Goal: Information Seeking & Learning: Learn about a topic

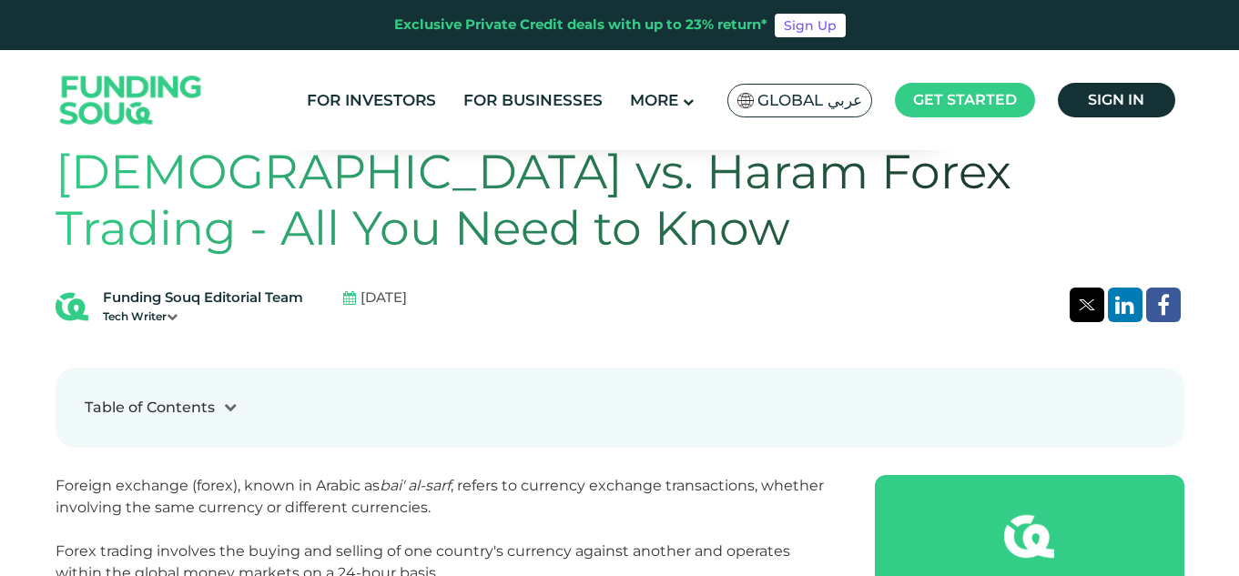
scroll to position [364, 0]
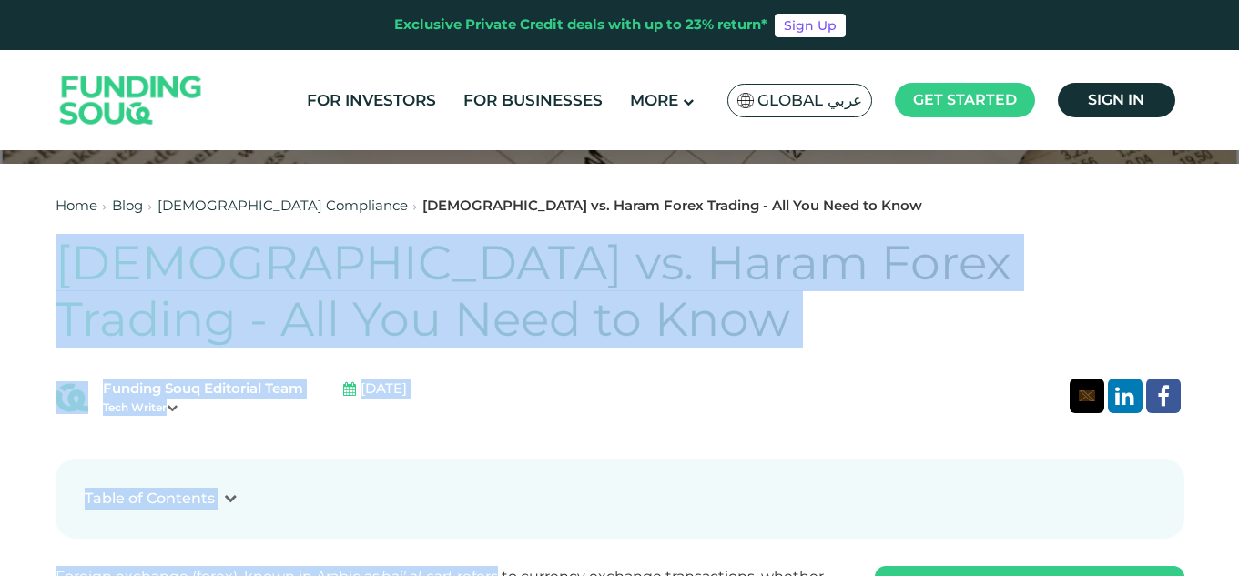
drag, startPoint x: 60, startPoint y: 250, endPoint x: 504, endPoint y: 556, distance: 539.4
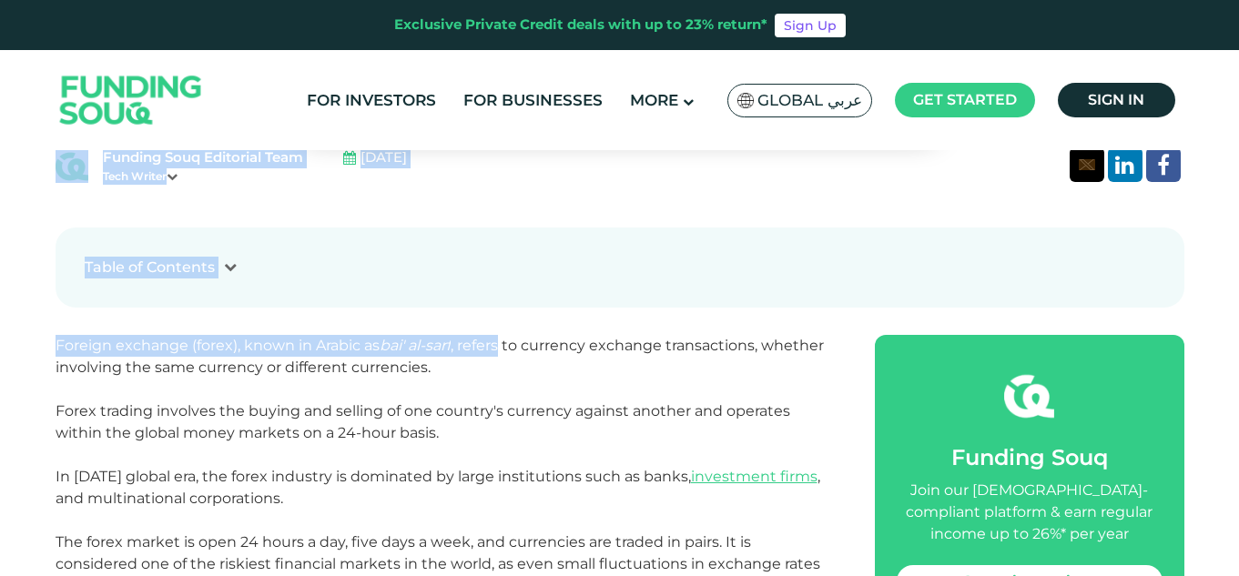
scroll to position [637, 0]
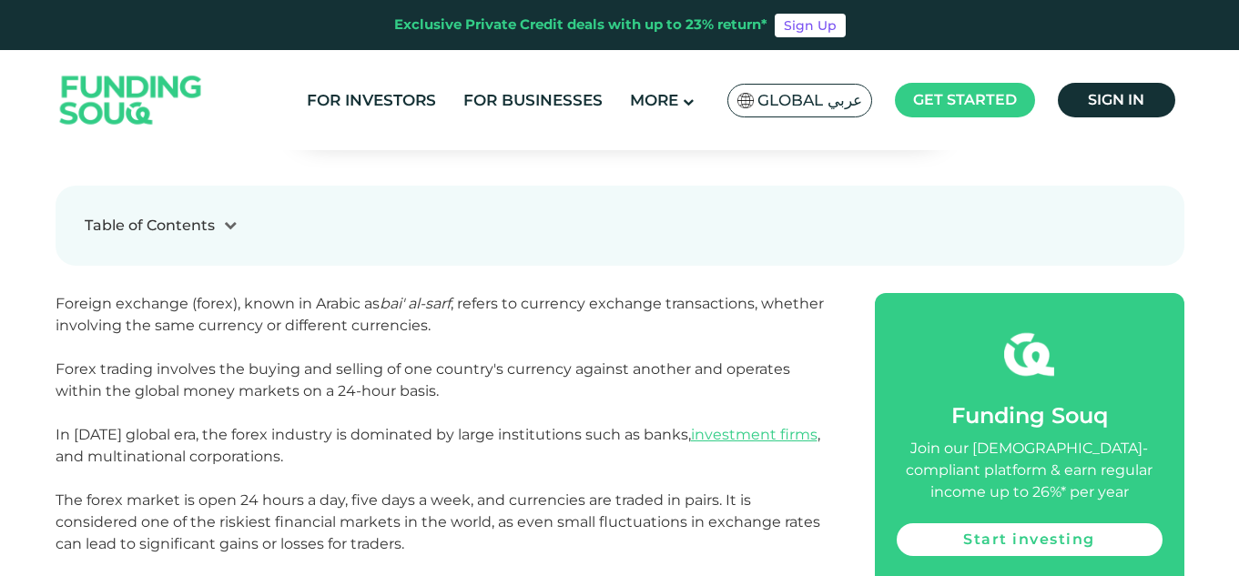
click at [443, 411] on p "Foreign exchange (forex), known in Arabic as bai' al-sarf , refers to currency …" at bounding box center [445, 457] width 778 height 328
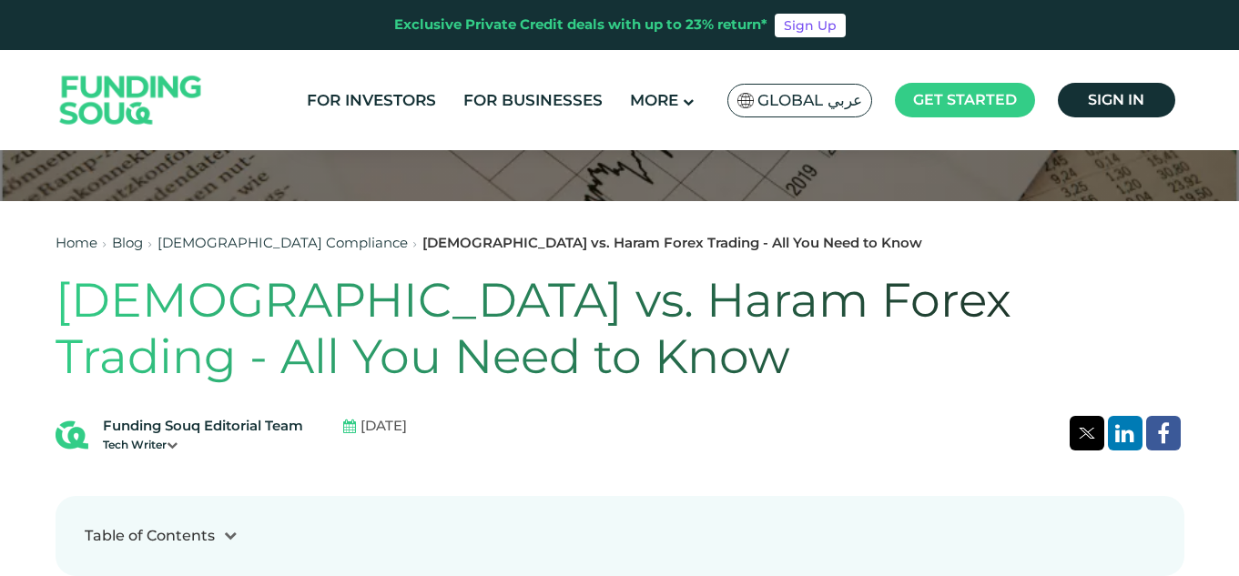
scroll to position [182, 0]
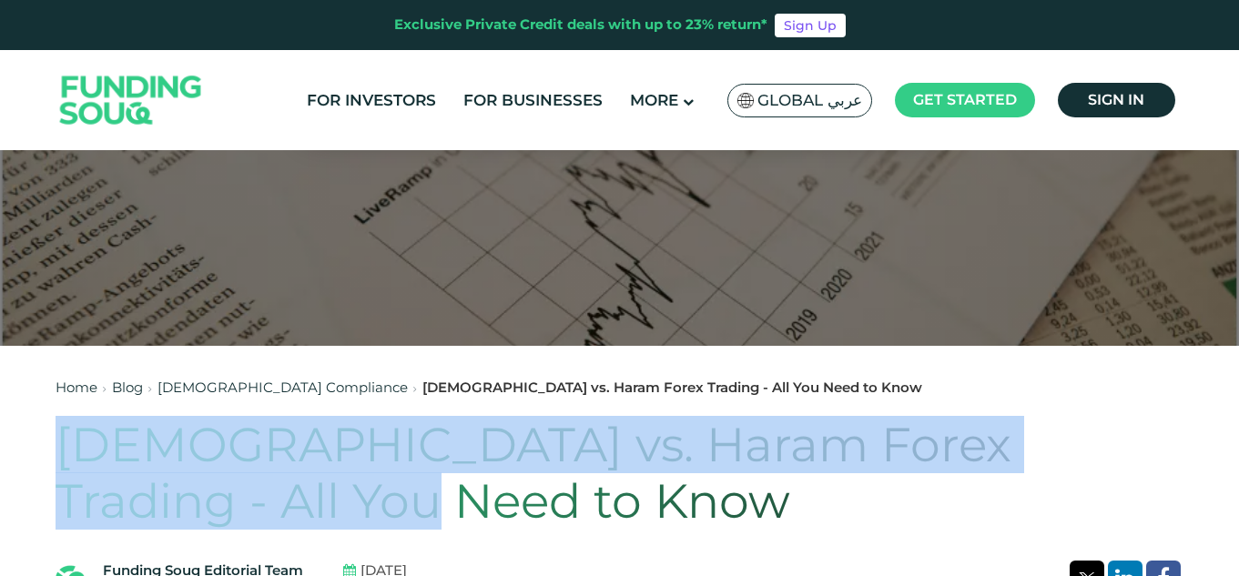
drag, startPoint x: 58, startPoint y: 447, endPoint x: 198, endPoint y: 483, distance: 143.7
click at [200, 509] on h1 "[DEMOGRAPHIC_DATA] vs. Haram Forex Trading - All You Need to Know" at bounding box center [620, 474] width 1129 height 114
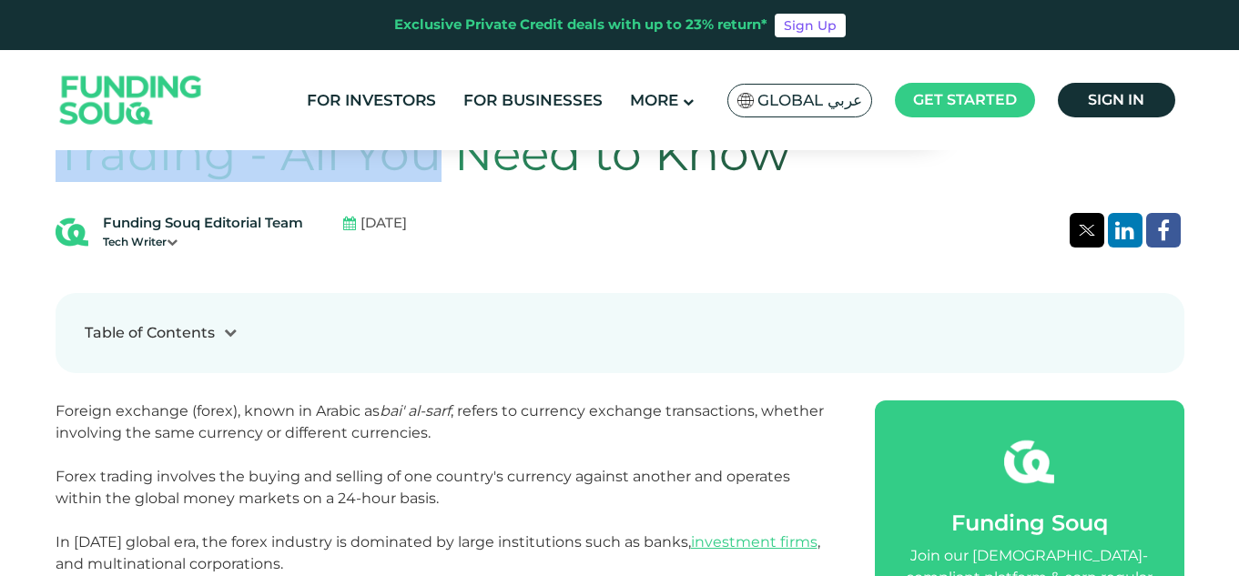
scroll to position [728, 0]
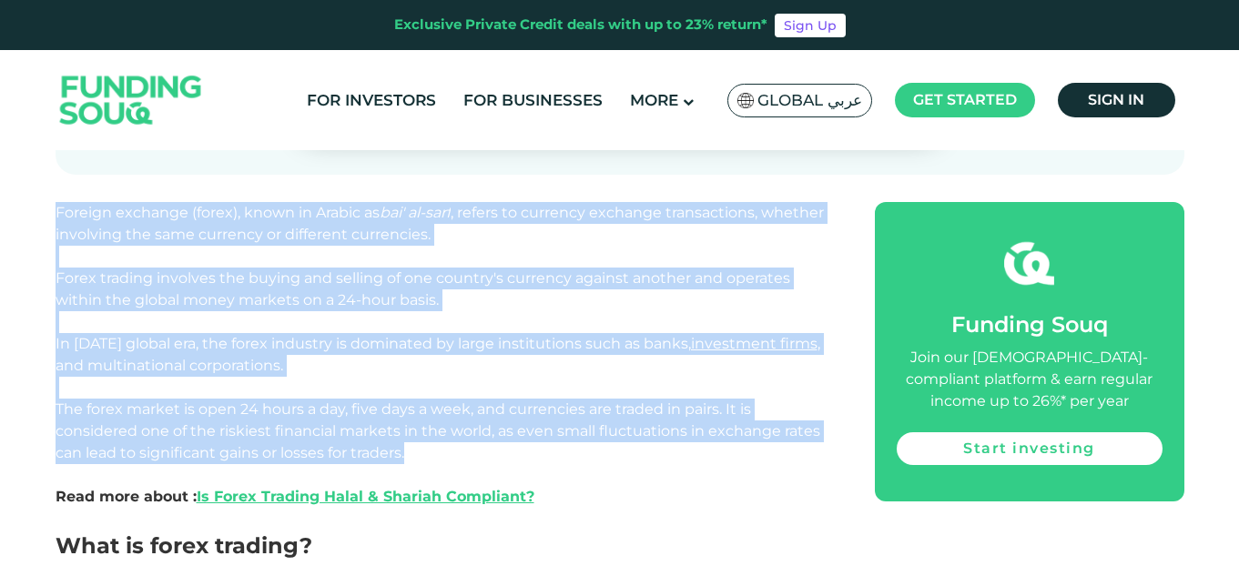
drag, startPoint x: 55, startPoint y: 210, endPoint x: 503, endPoint y: 461, distance: 513.1
click at [503, 461] on p "Foreign exchange (forex), known in Arabic as bai' al-sarf , refers to currency …" at bounding box center [445, 366] width 778 height 328
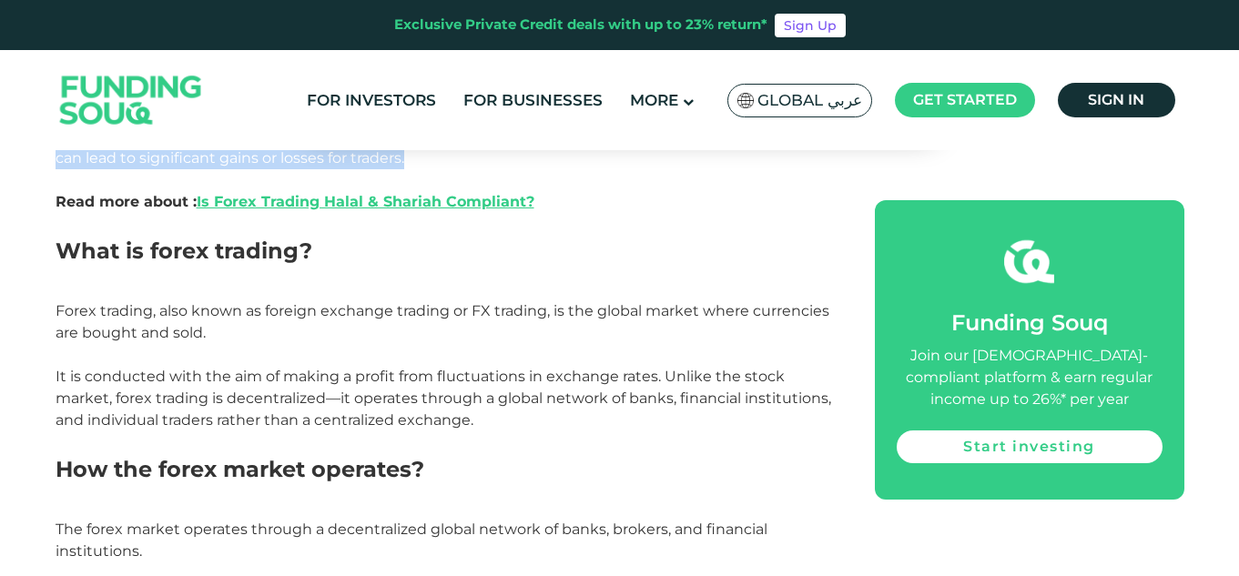
scroll to position [1025, 0]
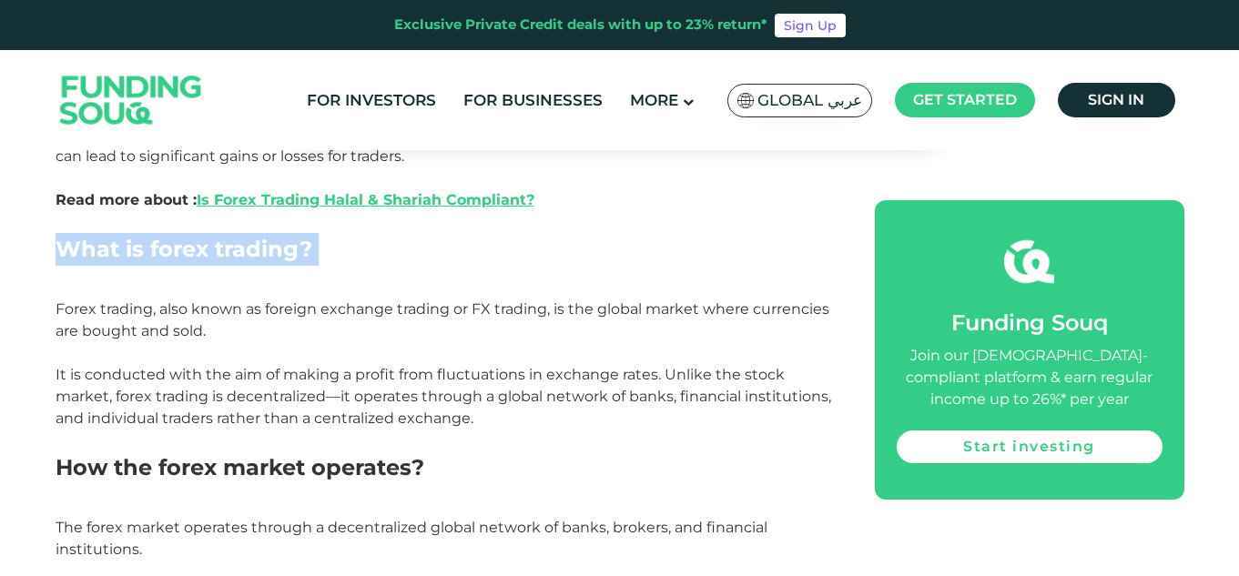
drag, startPoint x: 45, startPoint y: 243, endPoint x: 377, endPoint y: 282, distance: 334.6
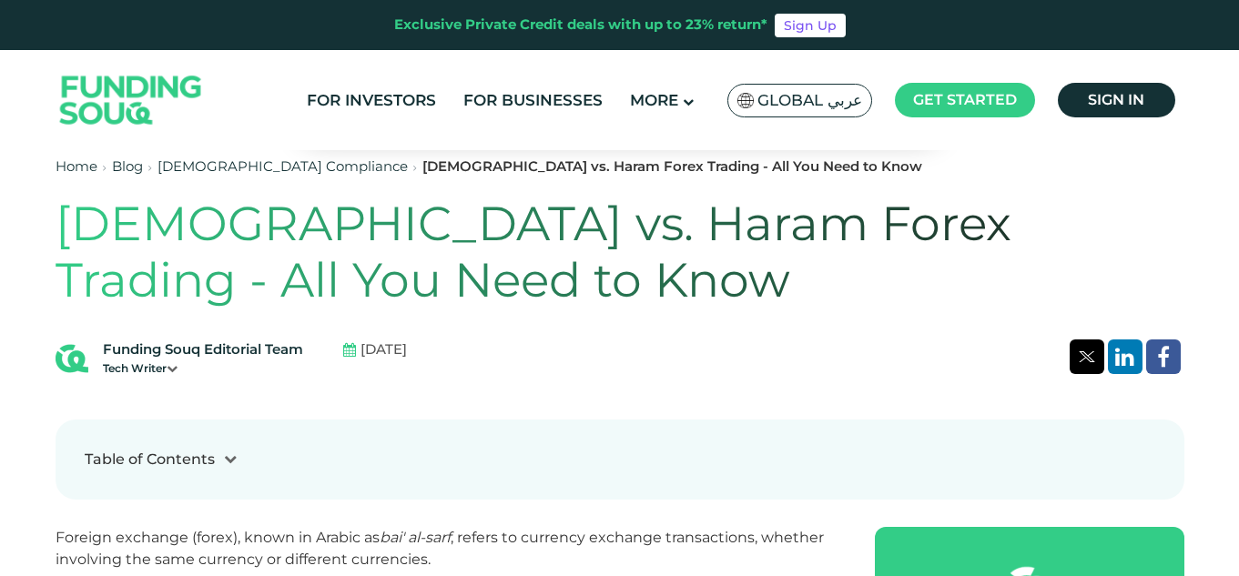
scroll to position [455, 0]
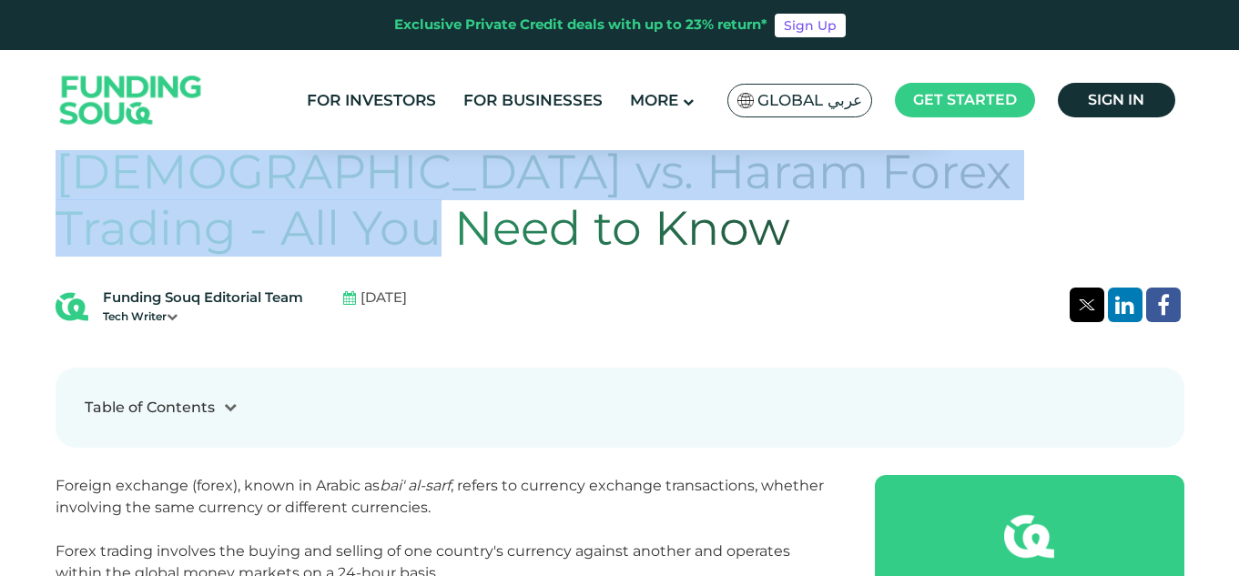
drag, startPoint x: 68, startPoint y: 172, endPoint x: 225, endPoint y: 238, distance: 169.8
click at [225, 238] on h1 "[DEMOGRAPHIC_DATA] vs. Haram Forex Trading - All You Need to Know" at bounding box center [620, 201] width 1129 height 114
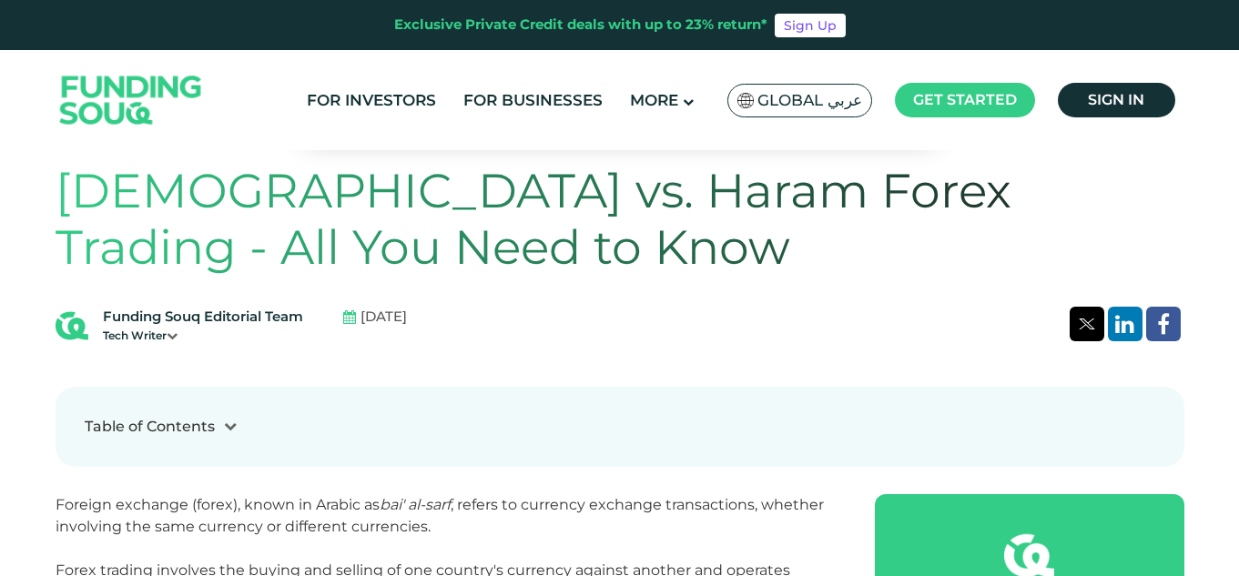
scroll to position [455, 0]
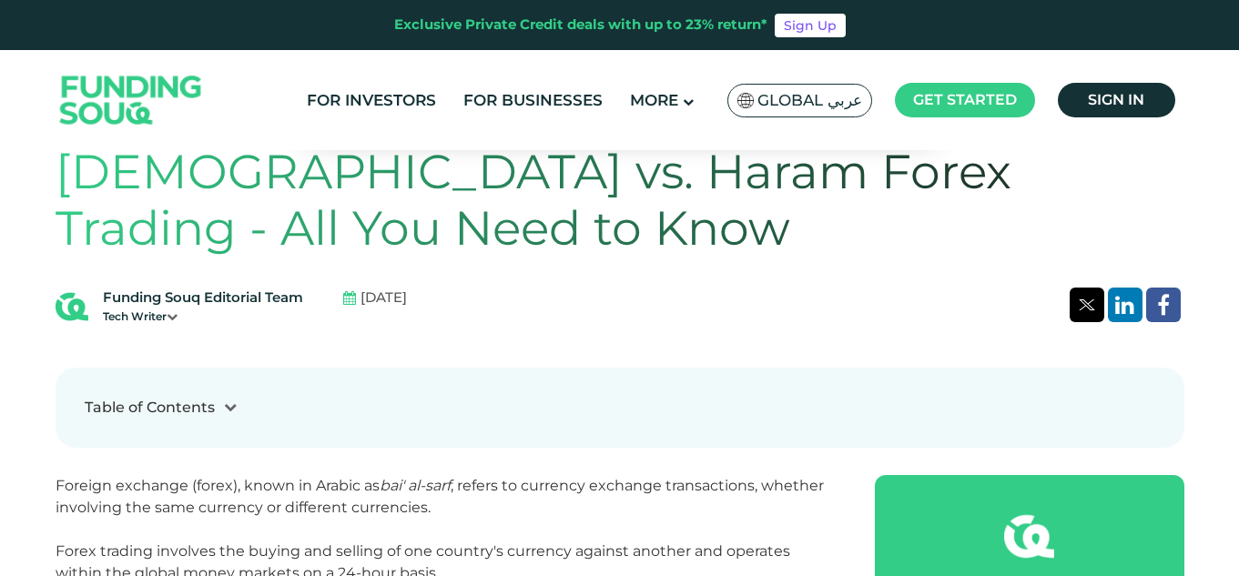
click at [466, 197] on h1 "[DEMOGRAPHIC_DATA] vs. Haram Forex Trading - All You Need to Know" at bounding box center [620, 201] width 1129 height 114
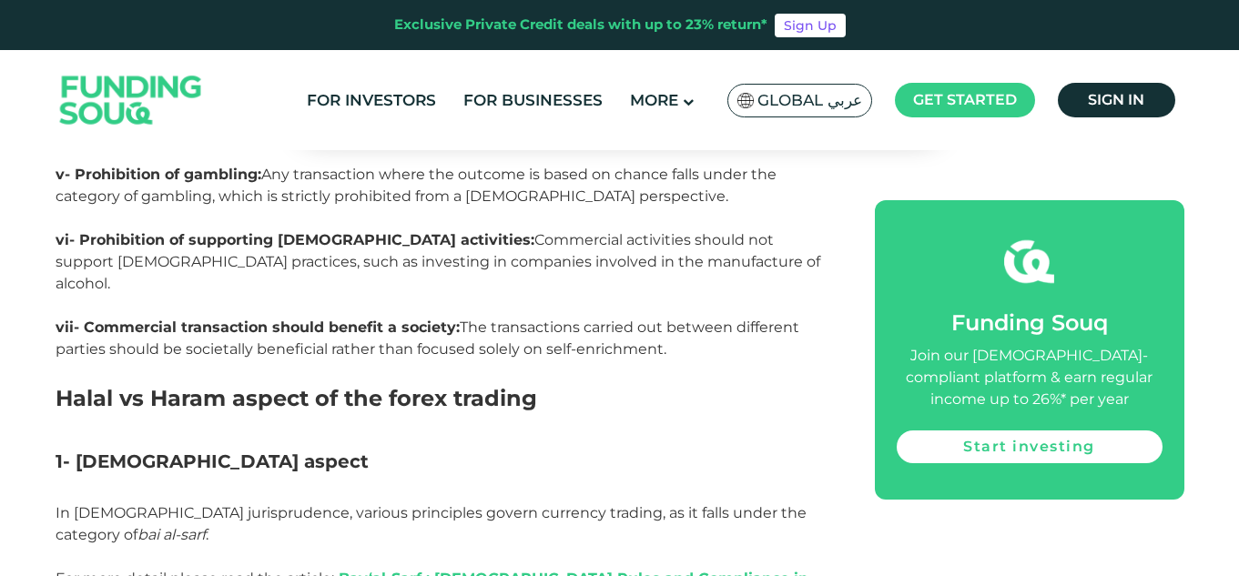
scroll to position [2913, 0]
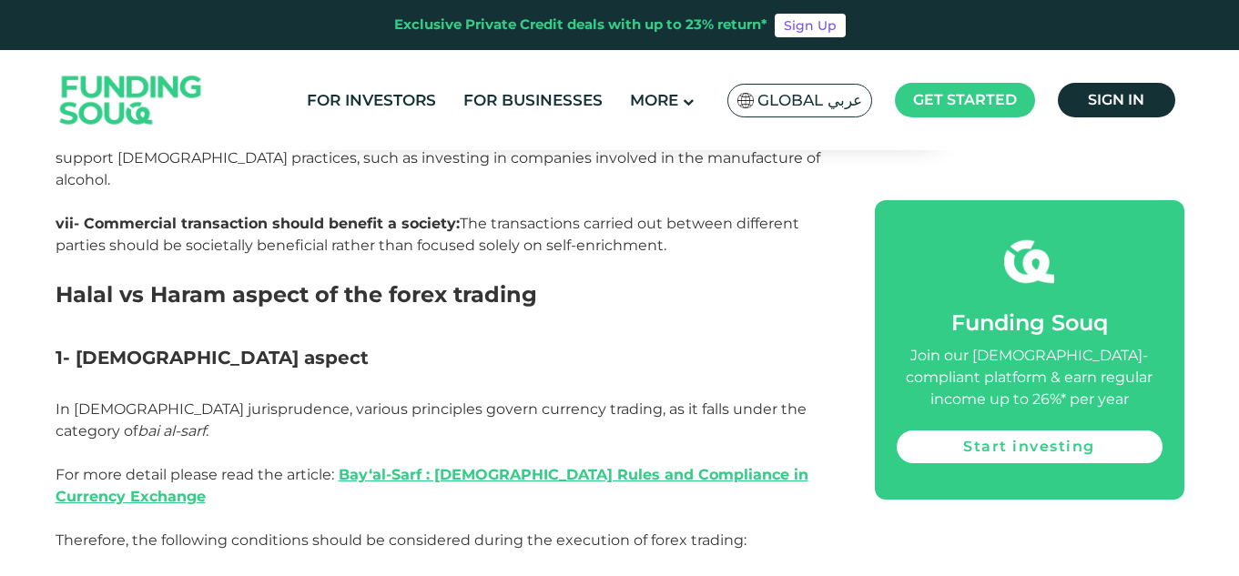
drag, startPoint x: 2, startPoint y: 103, endPoint x: 78, endPoint y: 153, distance: 91.4
click at [68, 137] on header "Exclusive Private Credit deals with up to 23% return* Sign Up For Investors For…" at bounding box center [619, 75] width 1239 height 150
